Goal: Transaction & Acquisition: Book appointment/travel/reservation

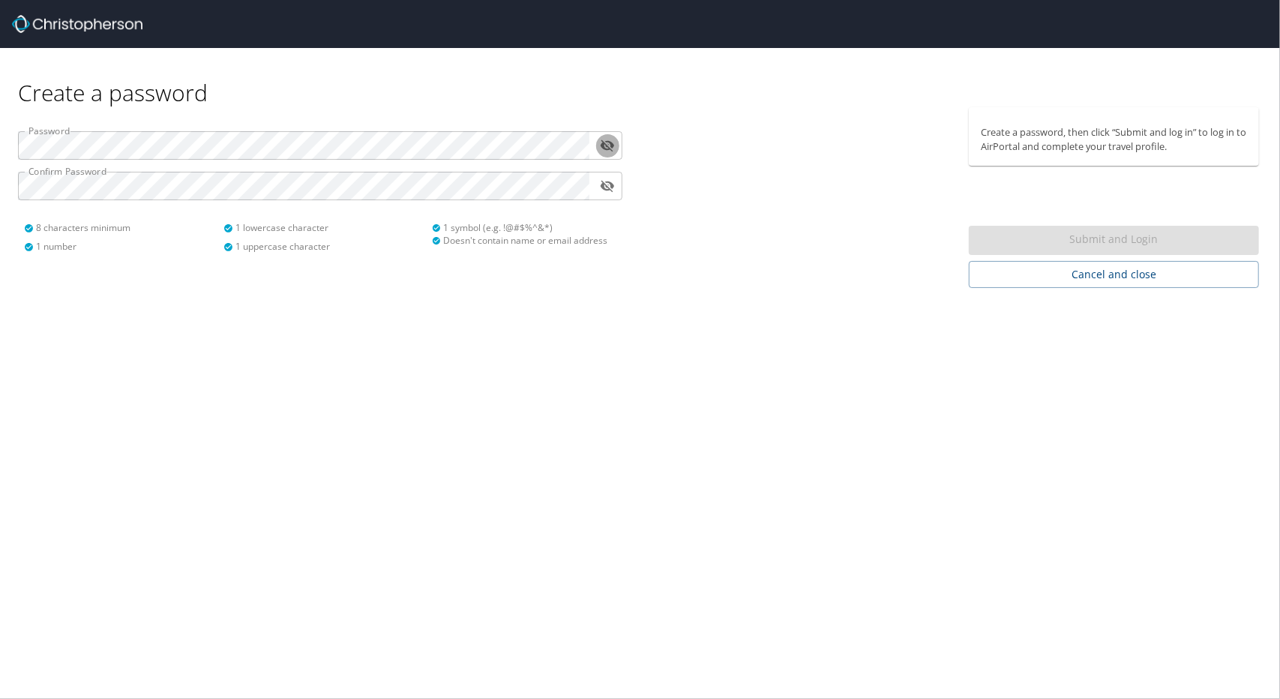
click at [613, 139] on icon "toggle password visibility" at bounding box center [607, 145] width 14 height 14
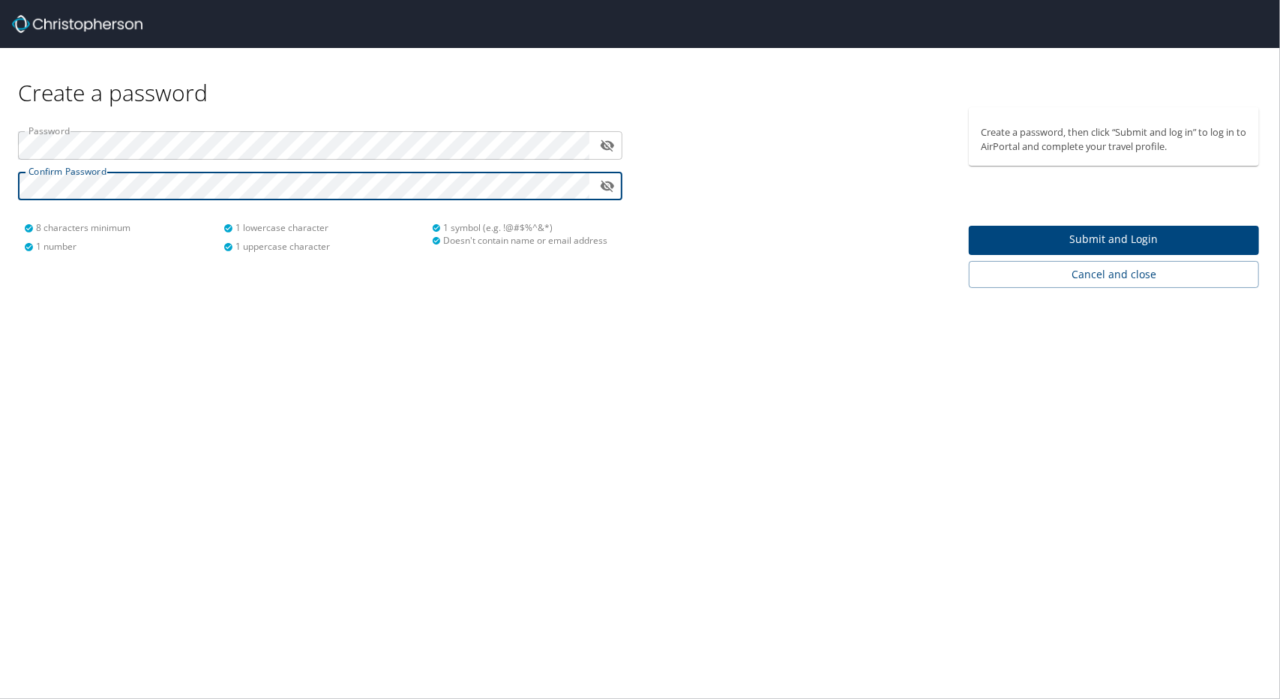
click at [1124, 244] on span "Submit and Login" at bounding box center [1114, 239] width 266 height 19
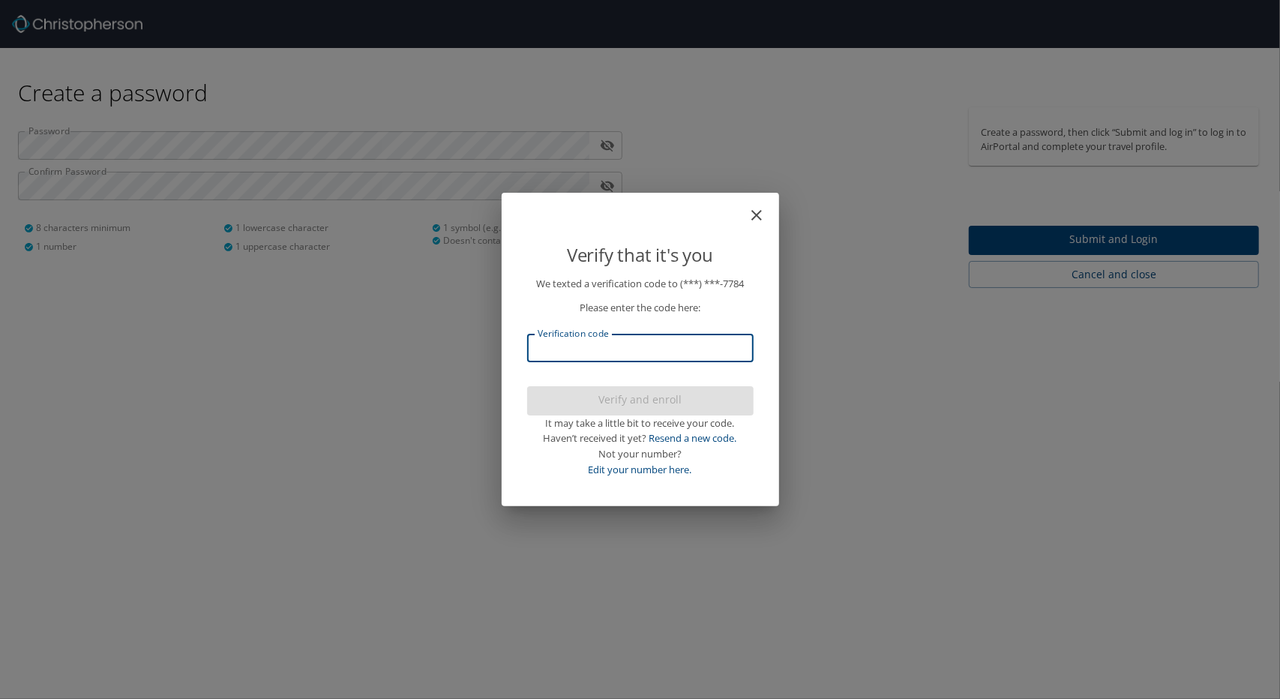
click at [671, 350] on input "Verification code" at bounding box center [640, 348] width 227 height 29
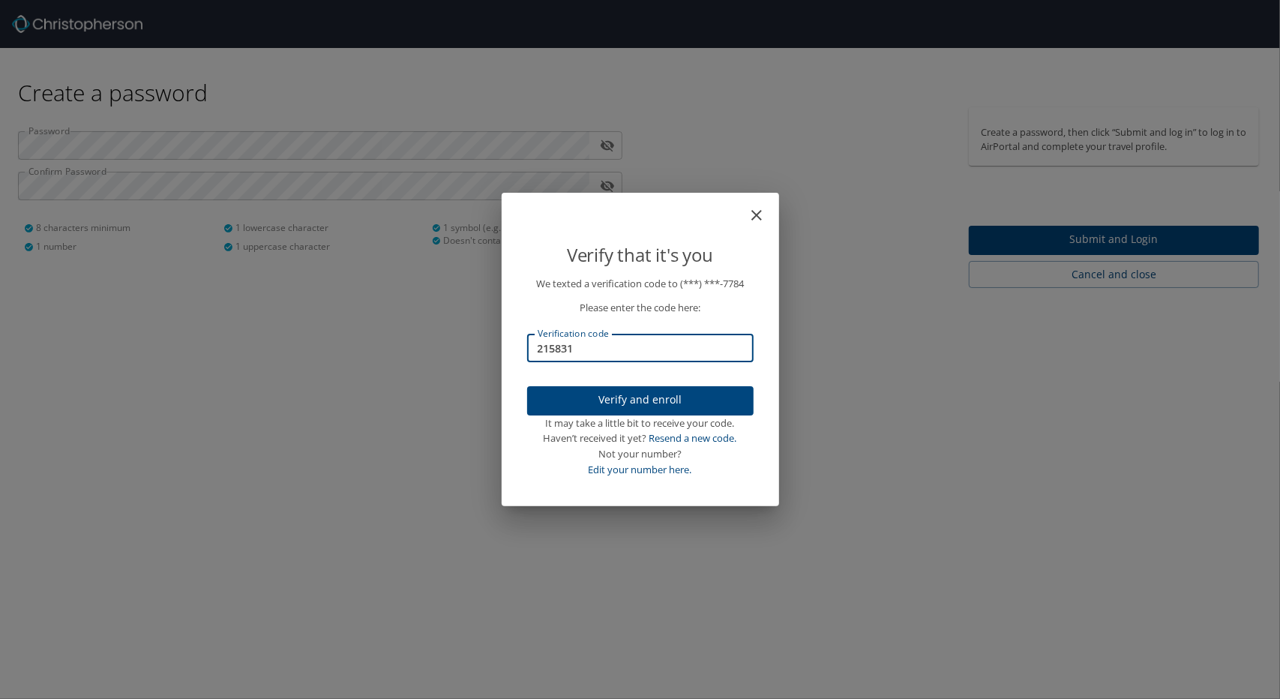
type input "215831"
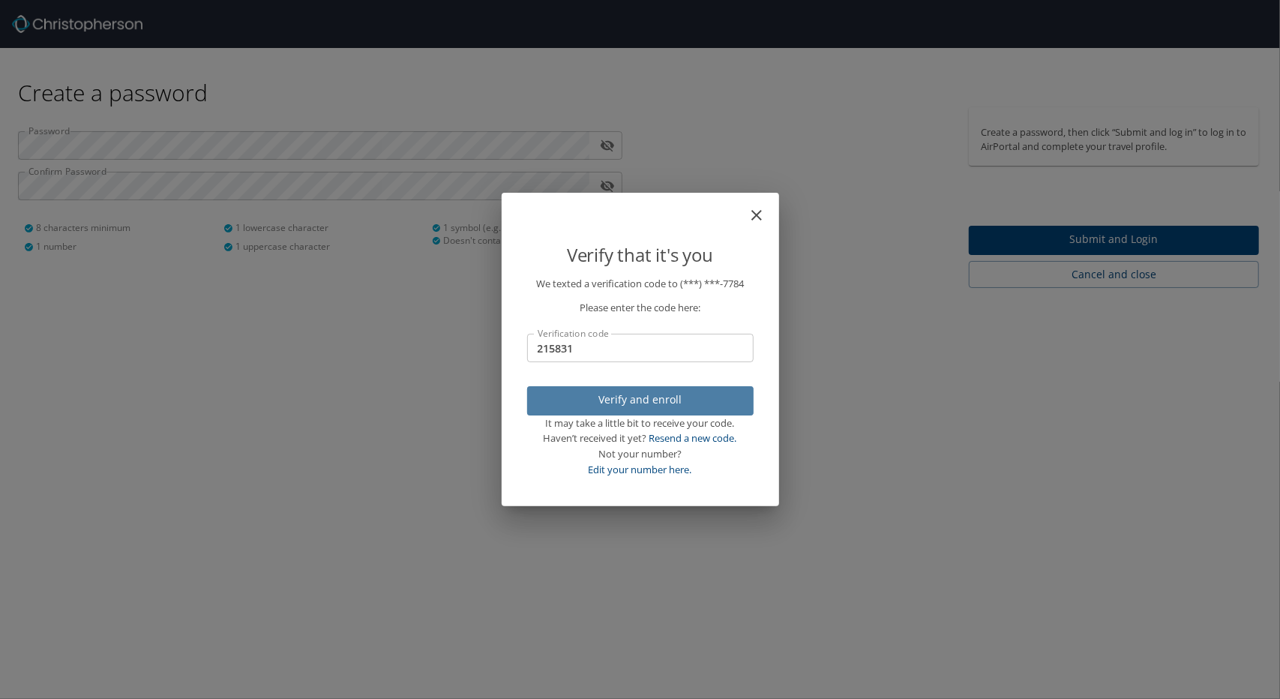
click at [692, 409] on span "Verify and enroll" at bounding box center [640, 400] width 203 height 19
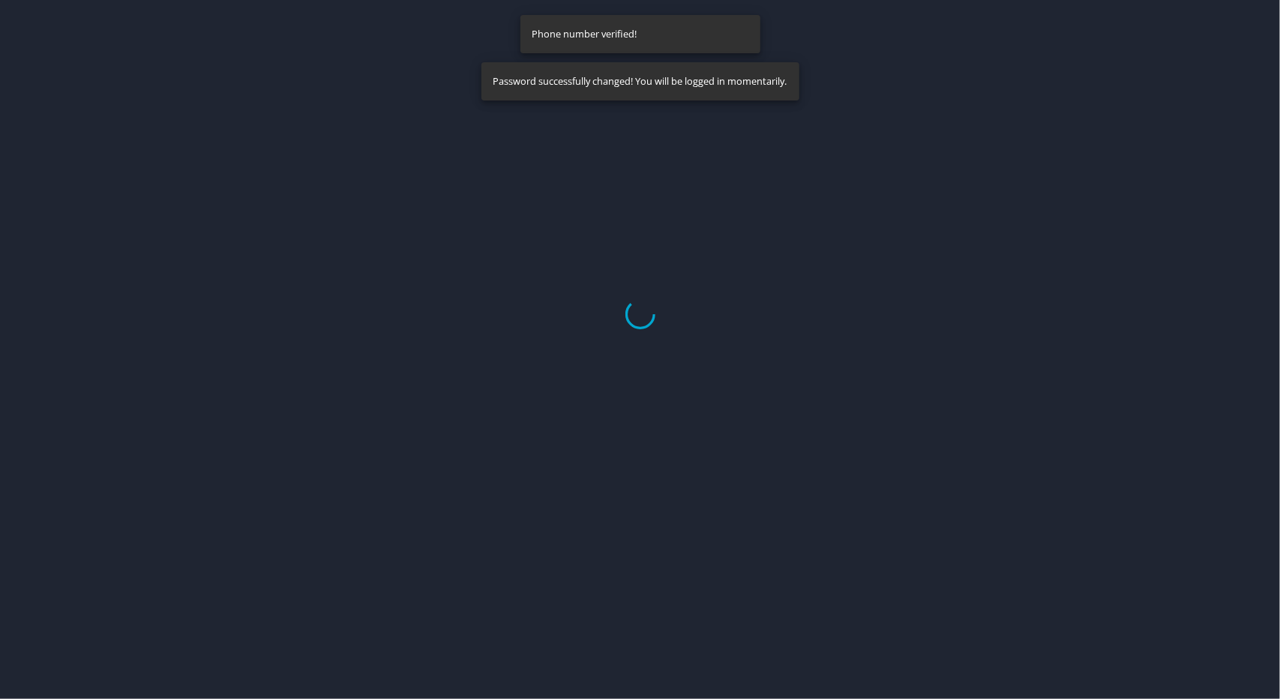
select select "US"
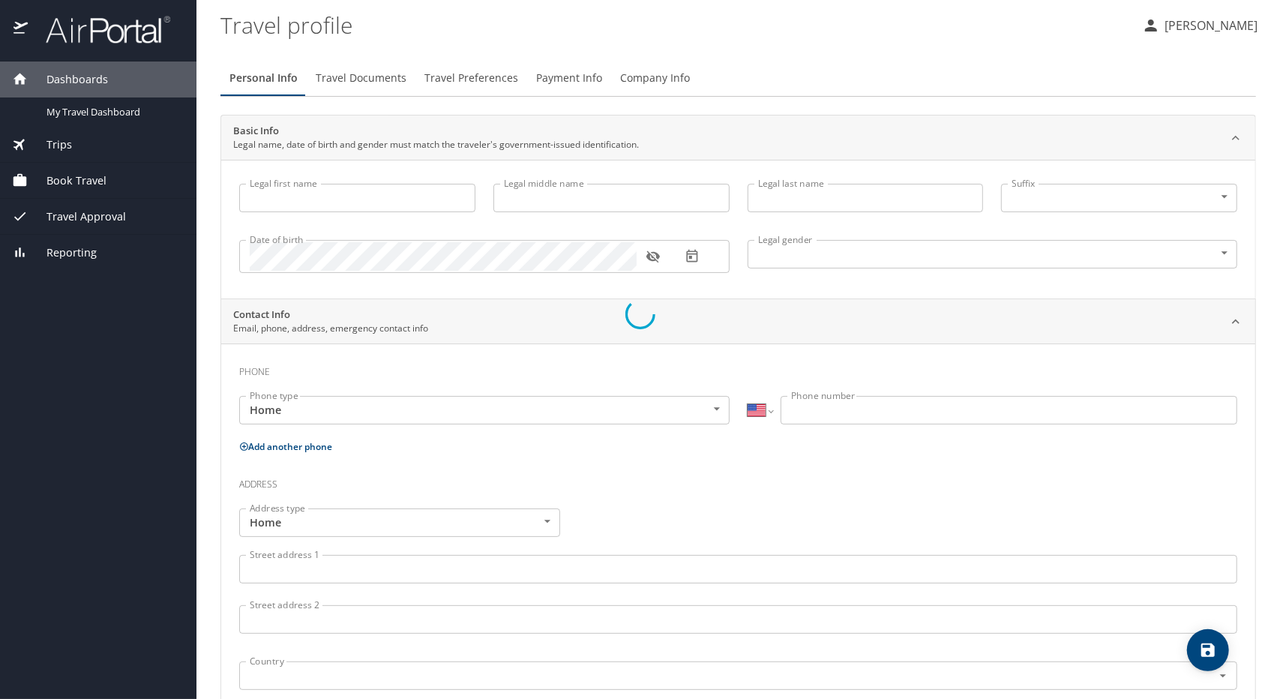
type input "Brandon"
type input "Nesbitt"
type input "Male"
select select "US"
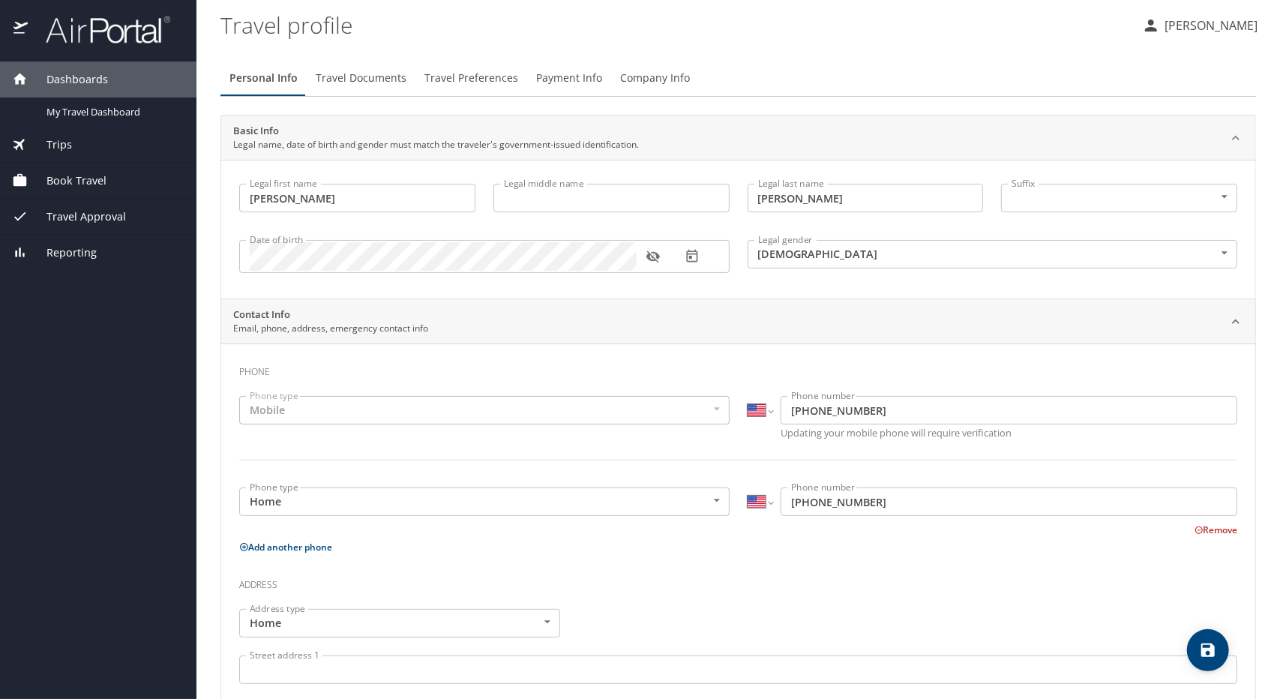
scroll to position [353, 0]
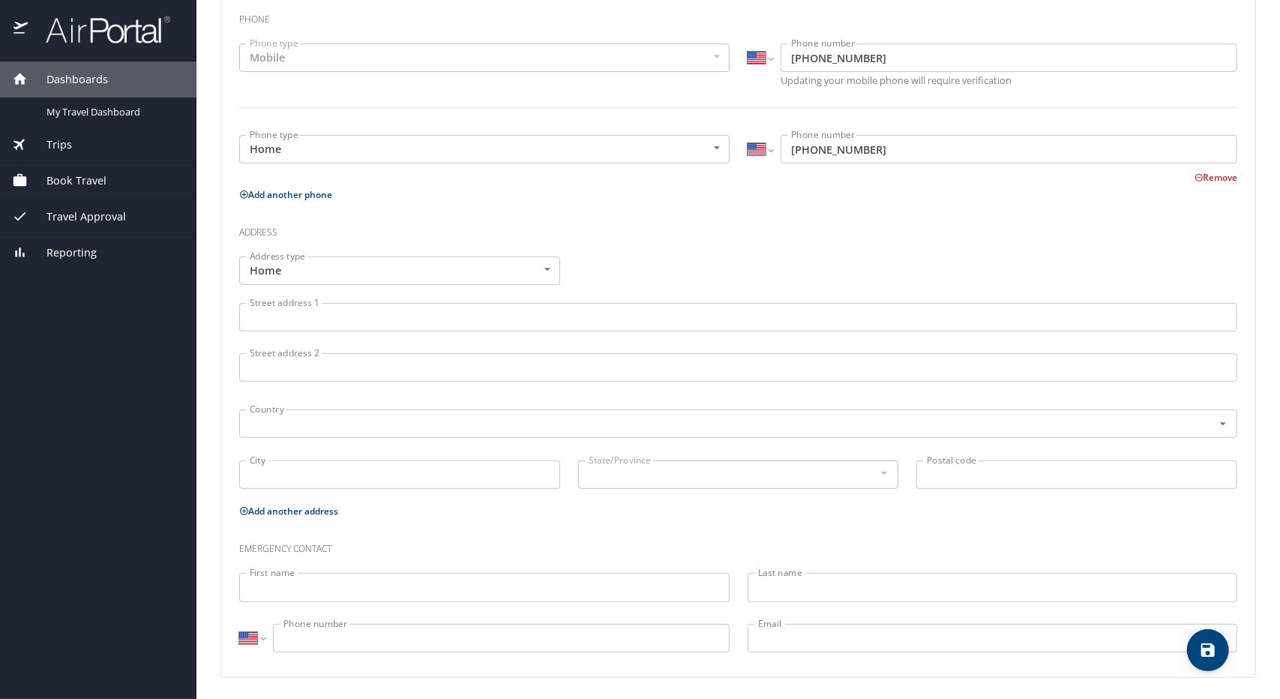
click at [473, 325] on input "Street address 1" at bounding box center [738, 317] width 998 height 29
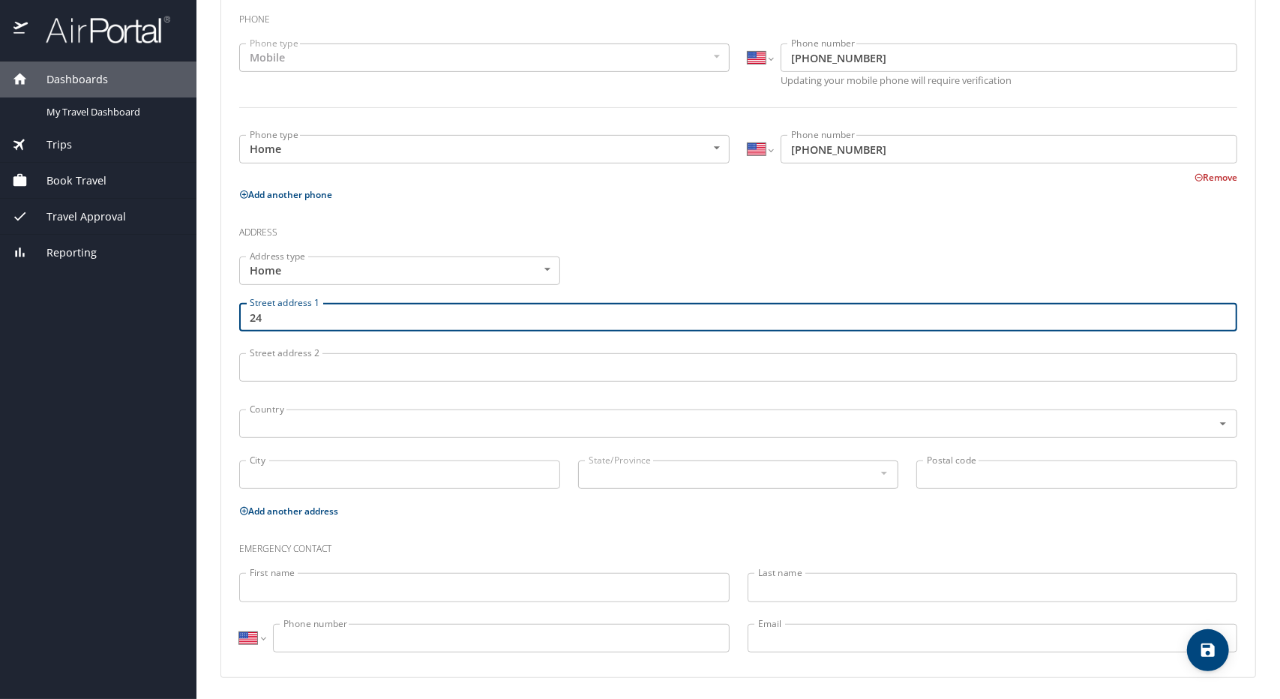
type input "2"
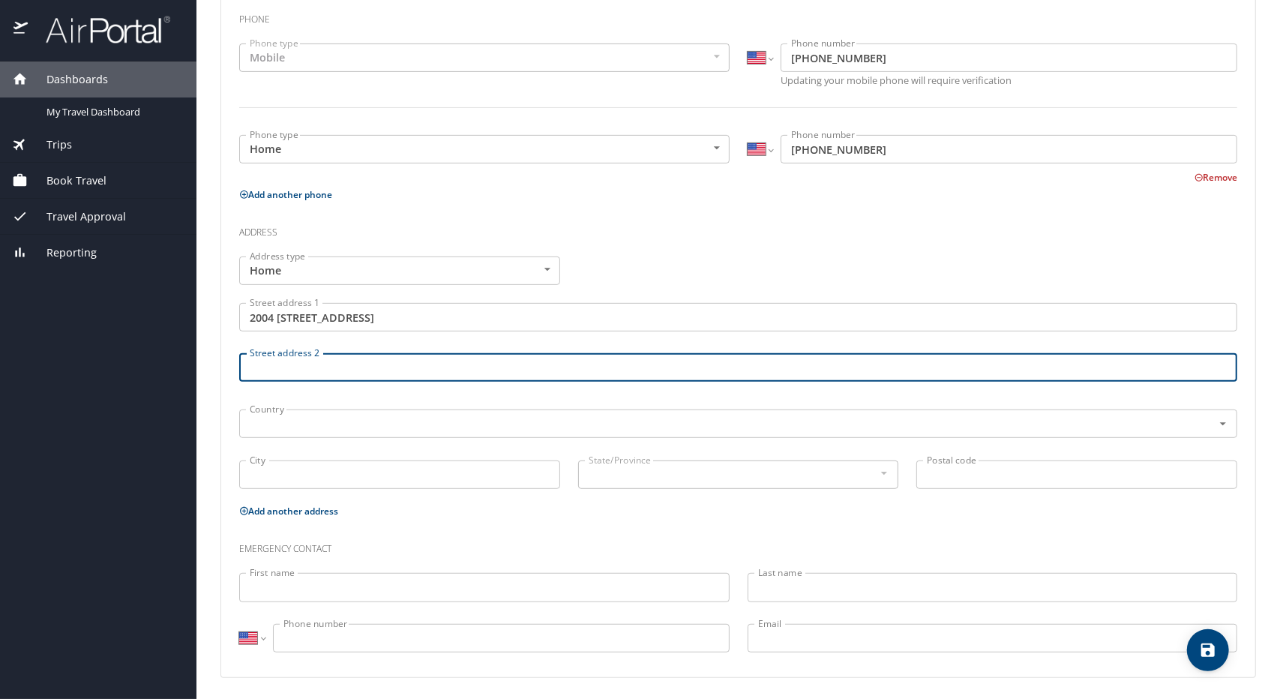
click at [447, 356] on input "Street address 2" at bounding box center [738, 367] width 998 height 29
click at [440, 335] on div "Street address 1 2004 98 Palms Blvd UNIT 4210 Street address 1" at bounding box center [738, 319] width 1016 height 50
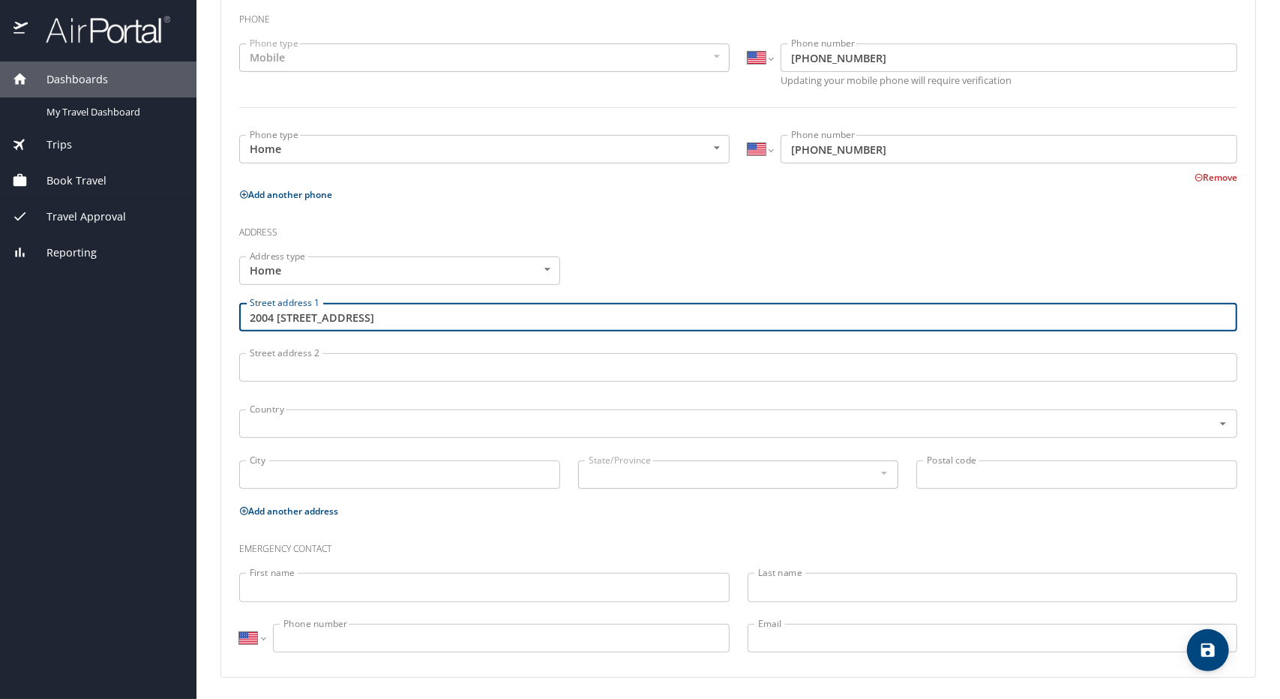
drag, startPoint x: 415, startPoint y: 314, endPoint x: 354, endPoint y: 318, distance: 60.9
click at [354, 318] on input "2004 98 Palms Blvd UNIT 4210" at bounding box center [738, 317] width 998 height 29
type input "2004 98 Palms Blvd"
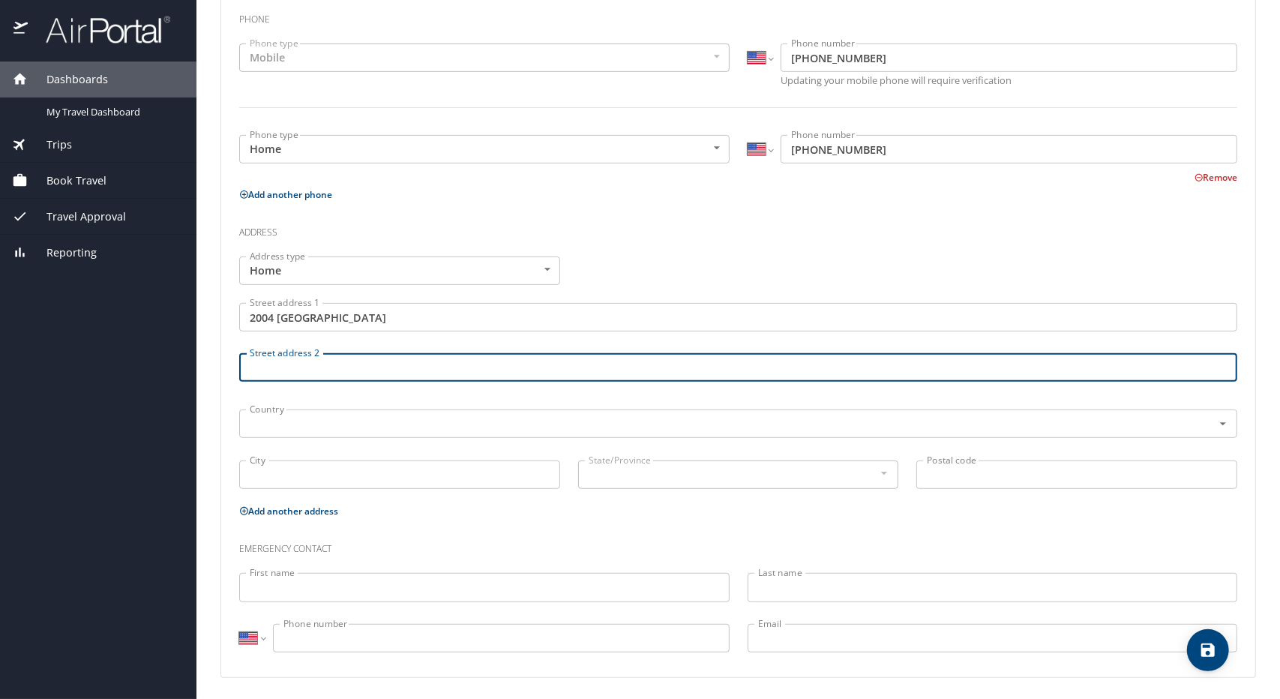
click at [334, 365] on input "Street address 2" at bounding box center [738, 367] width 998 height 29
type input "APT 4210"
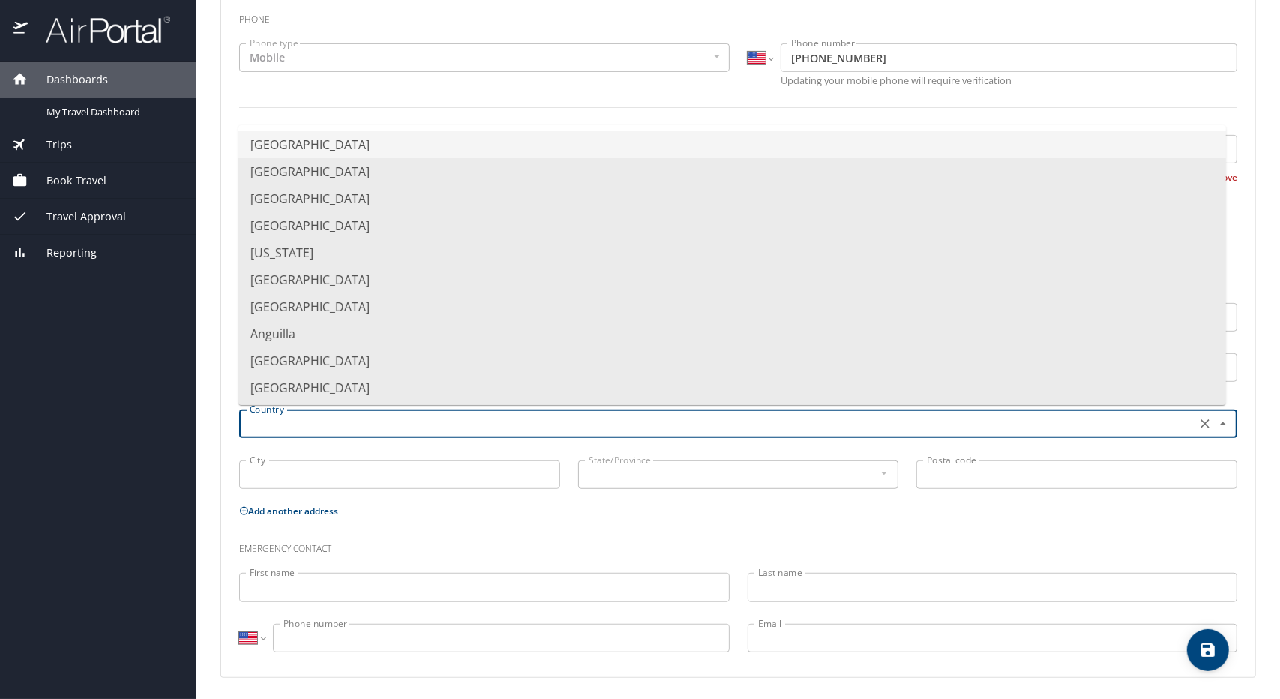
click at [333, 424] on input "text" at bounding box center [716, 424] width 945 height 20
click at [347, 139] on li "United States of America" at bounding box center [733, 144] width 988 height 27
type input "United States of America"
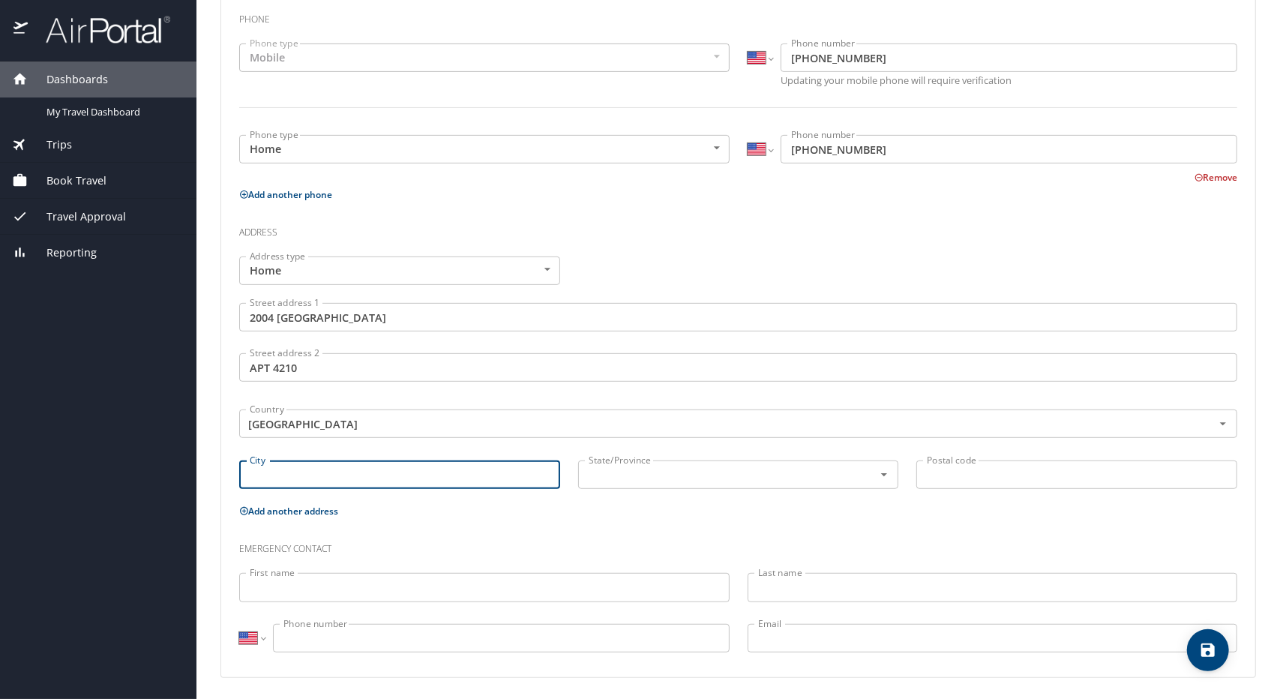
click at [282, 479] on input "City" at bounding box center [399, 475] width 321 height 29
type input "Destin"
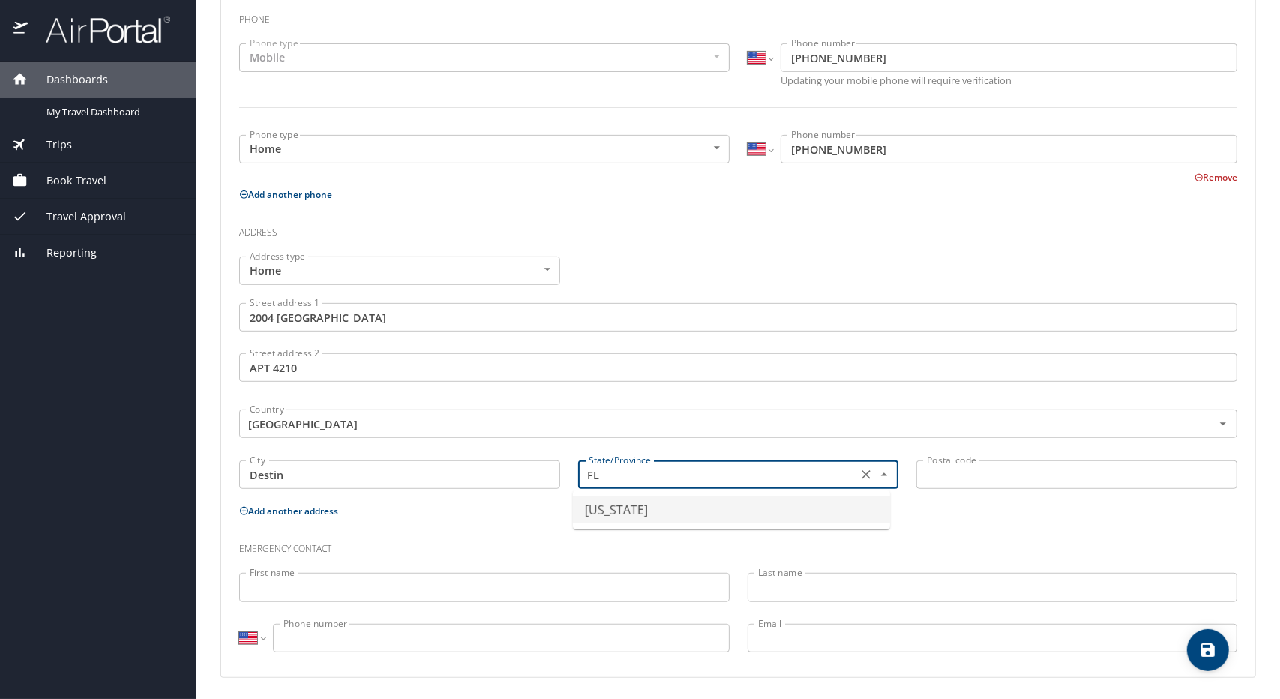
type input "Florida"
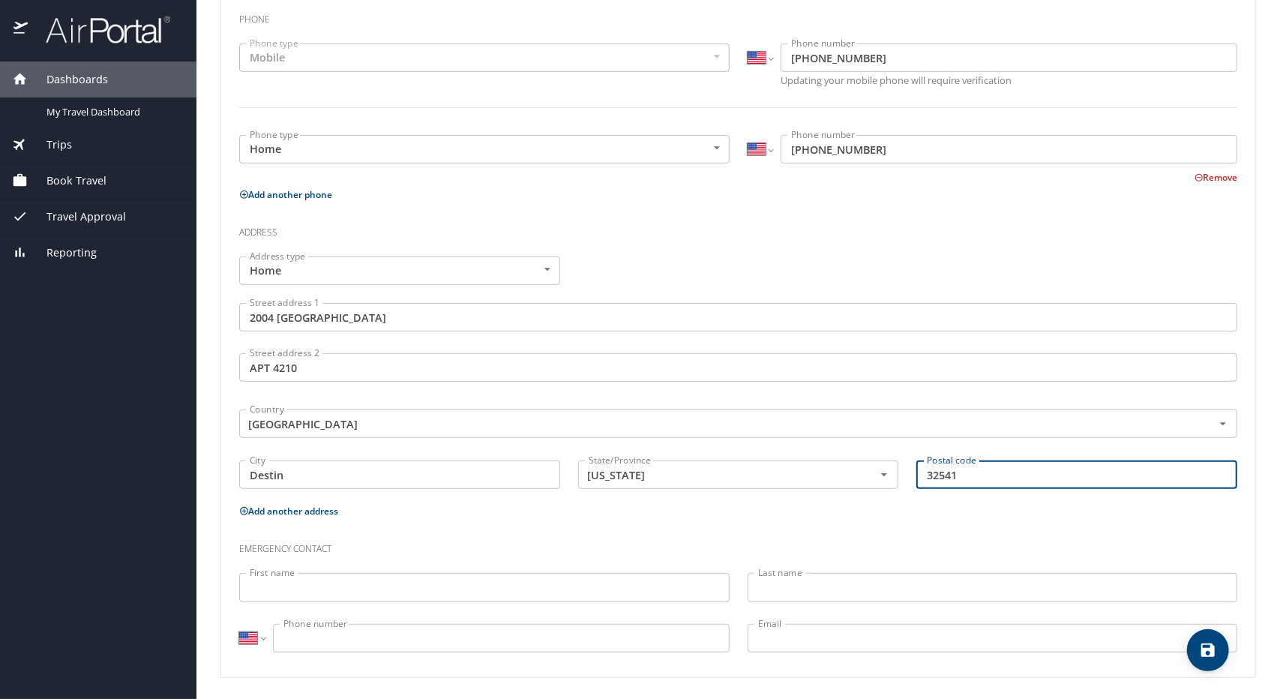
type input "32541"
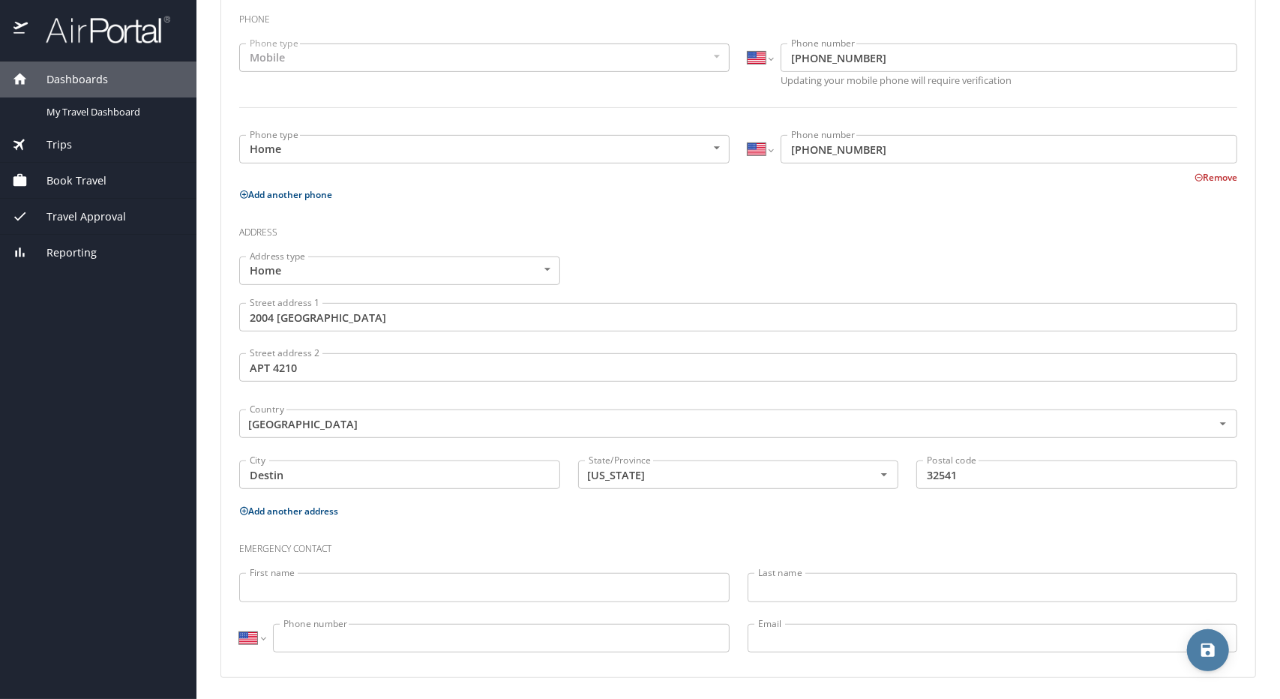
click at [1218, 661] on button "save" at bounding box center [1208, 650] width 42 height 42
select select "US"
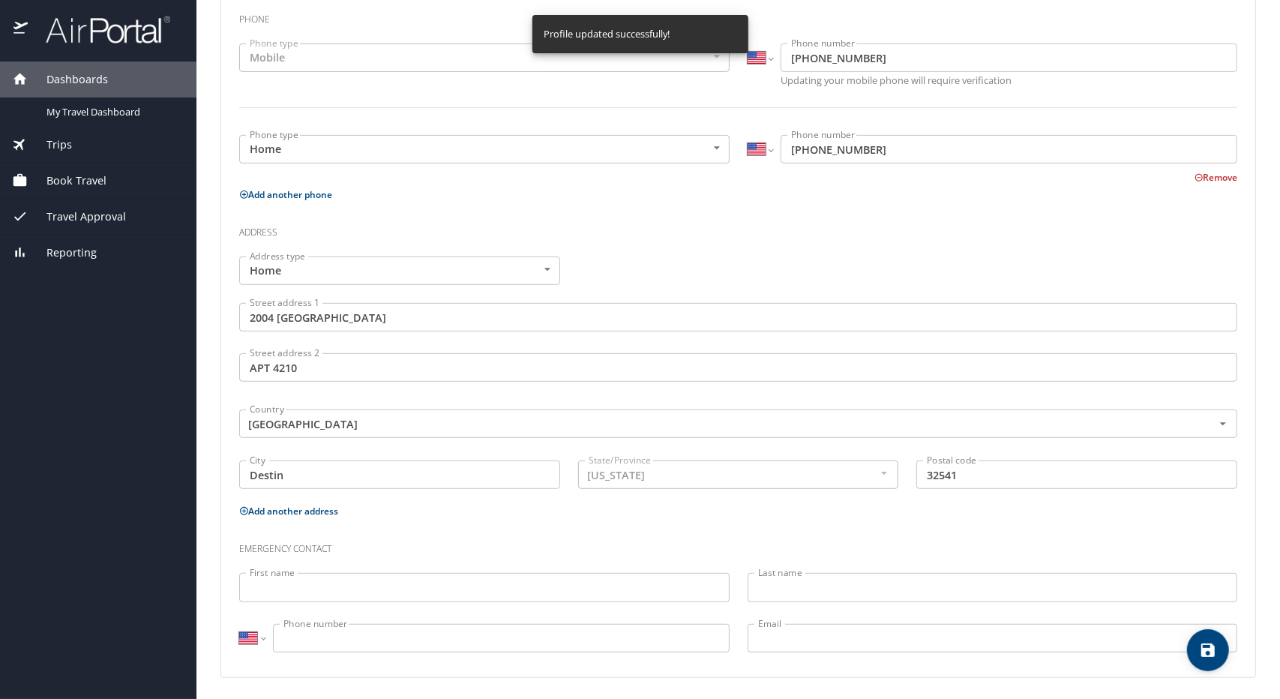
select select "US"
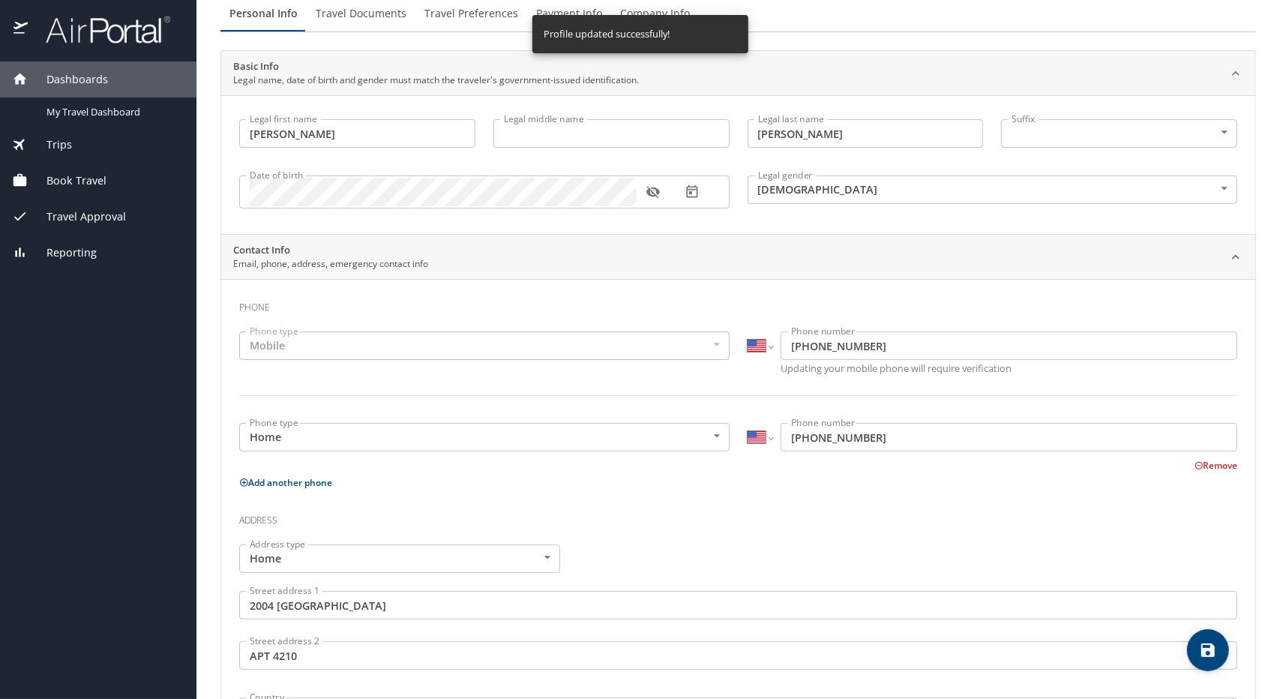
scroll to position [0, 0]
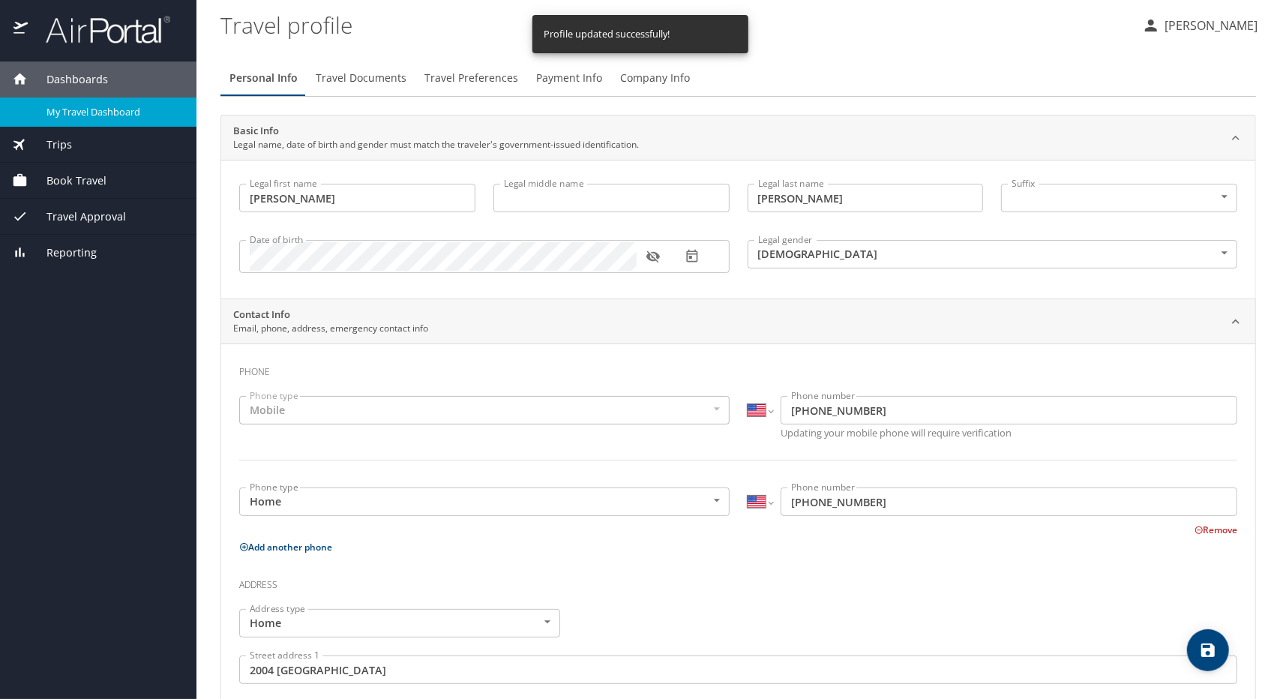
click at [114, 110] on span "My Travel Dashboard" at bounding box center [113, 112] width 132 height 14
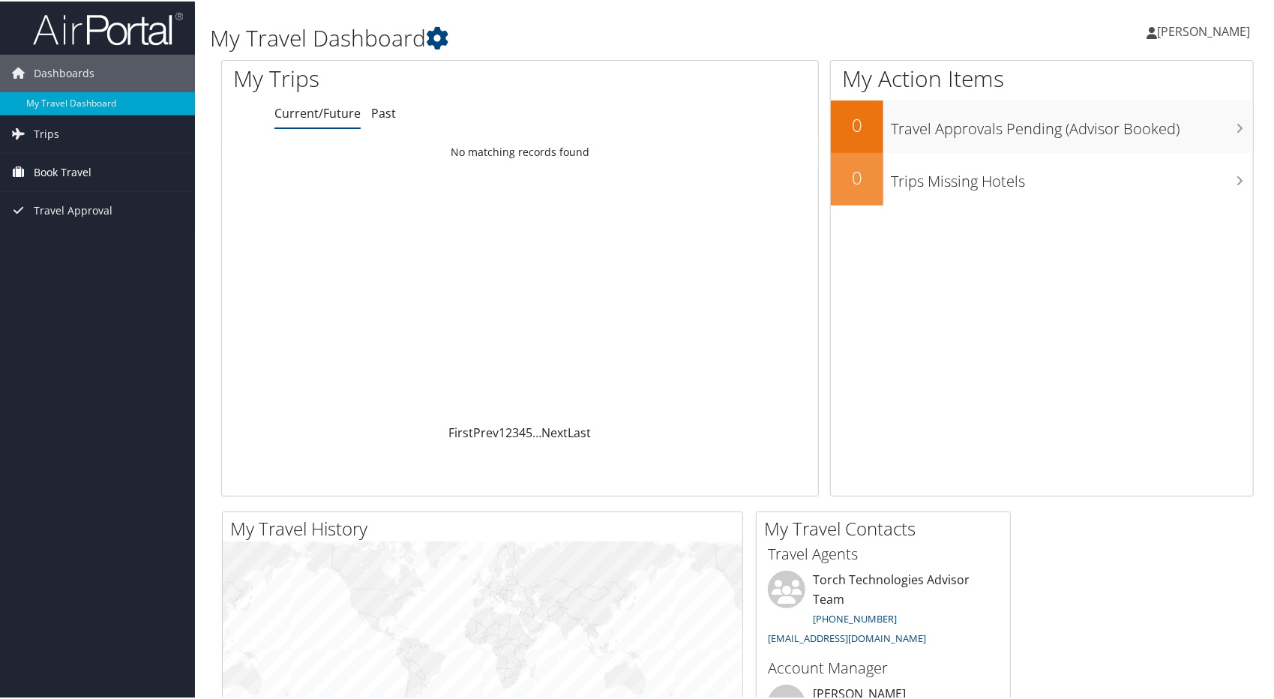
click at [27, 168] on icon at bounding box center [19, 170] width 23 height 23
click at [69, 241] on link "Book/Manage Online Trips" at bounding box center [97, 246] width 195 height 23
click at [59, 242] on link "Book/Manage Online Trips" at bounding box center [97, 246] width 195 height 23
click at [81, 242] on link "Book/Manage Online Trips" at bounding box center [97, 246] width 195 height 23
